Goal: Transaction & Acquisition: Purchase product/service

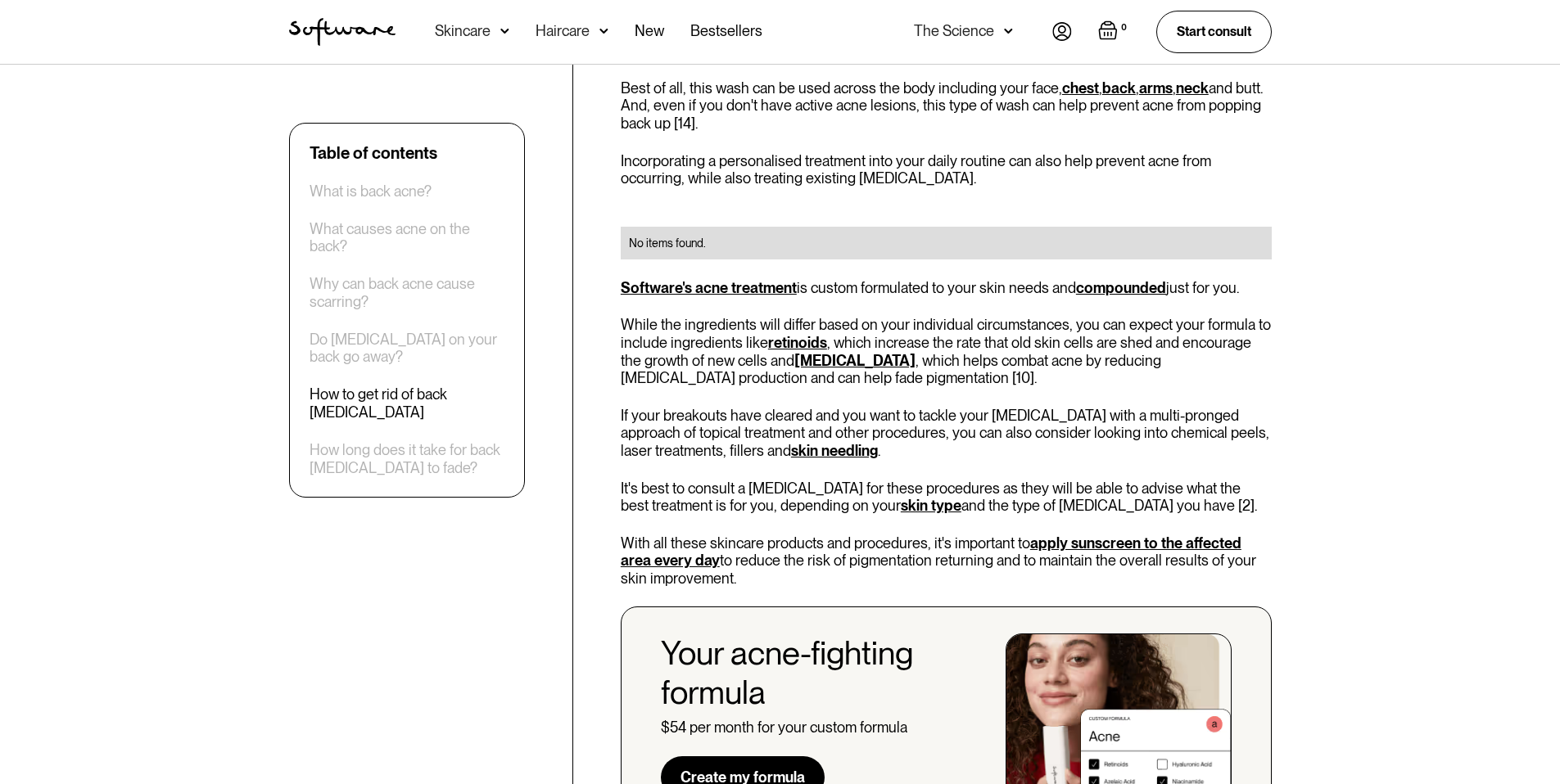
scroll to position [2187, 0]
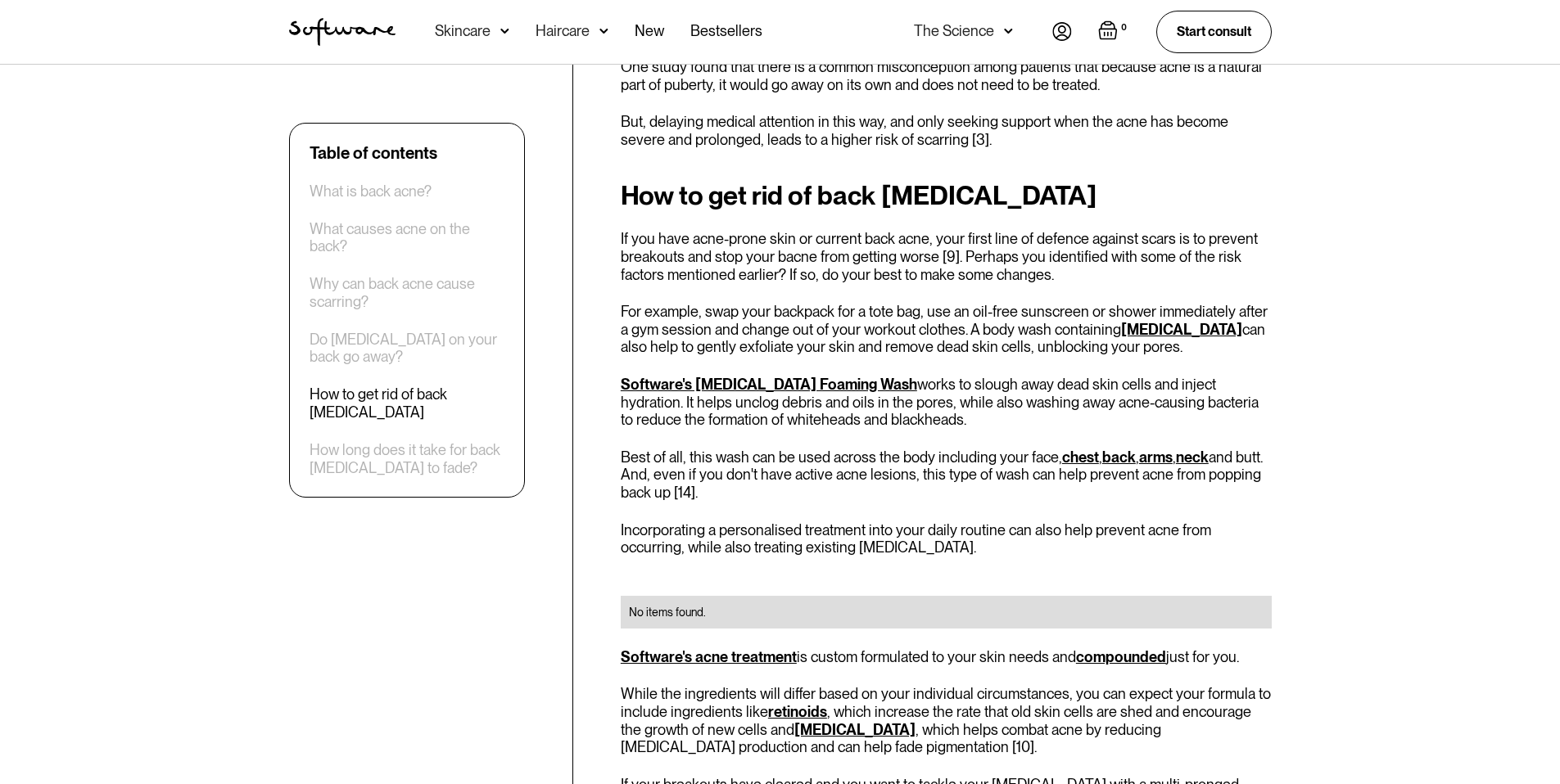
click at [777, 376] on link "Software's [MEDICAL_DATA] Foaming Wash" at bounding box center [769, 385] width 297 height 17
